Goal: Communication & Community: Answer question/provide support

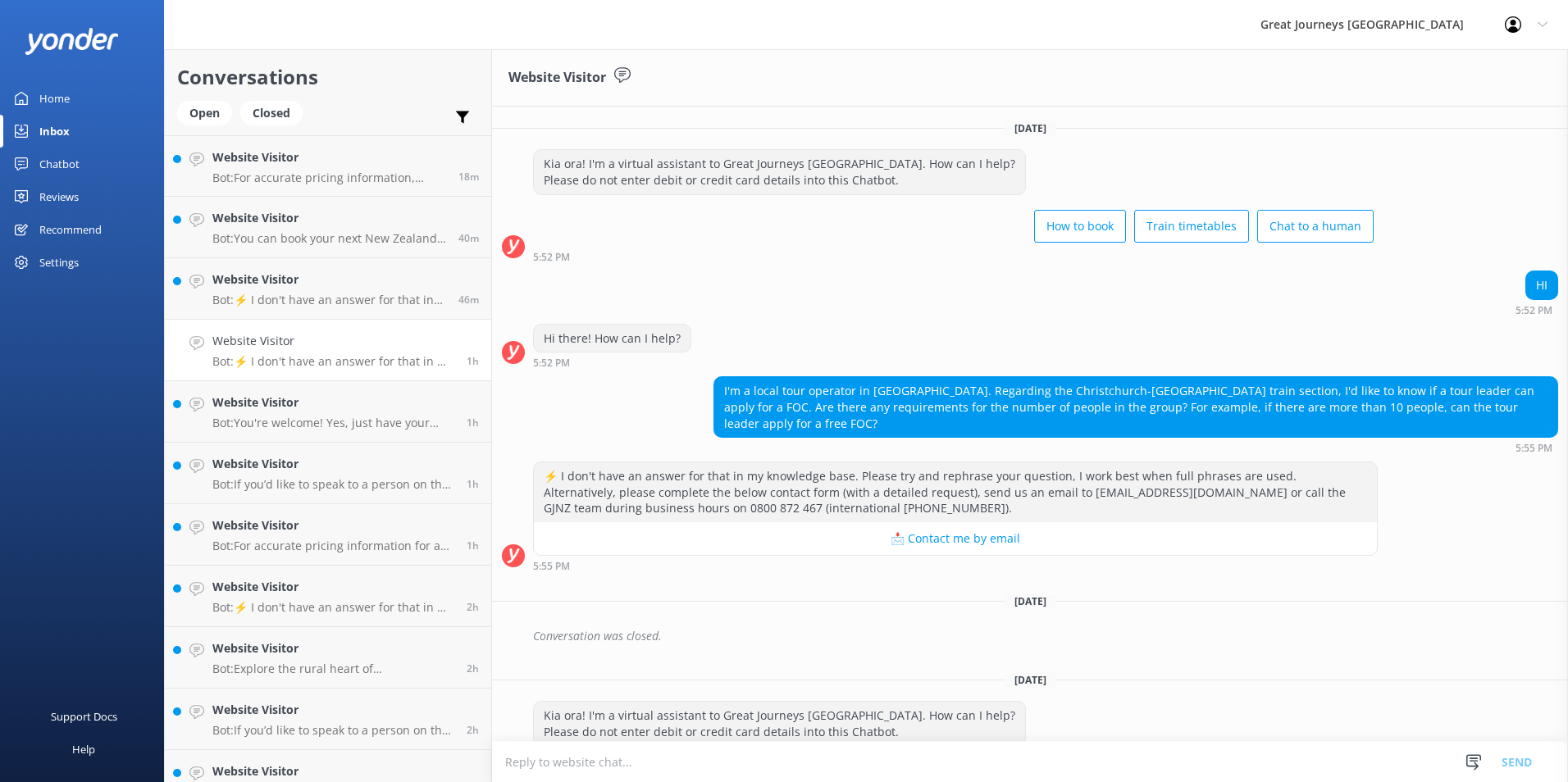
scroll to position [712, 0]
